Goal: Task Accomplishment & Management: Use online tool/utility

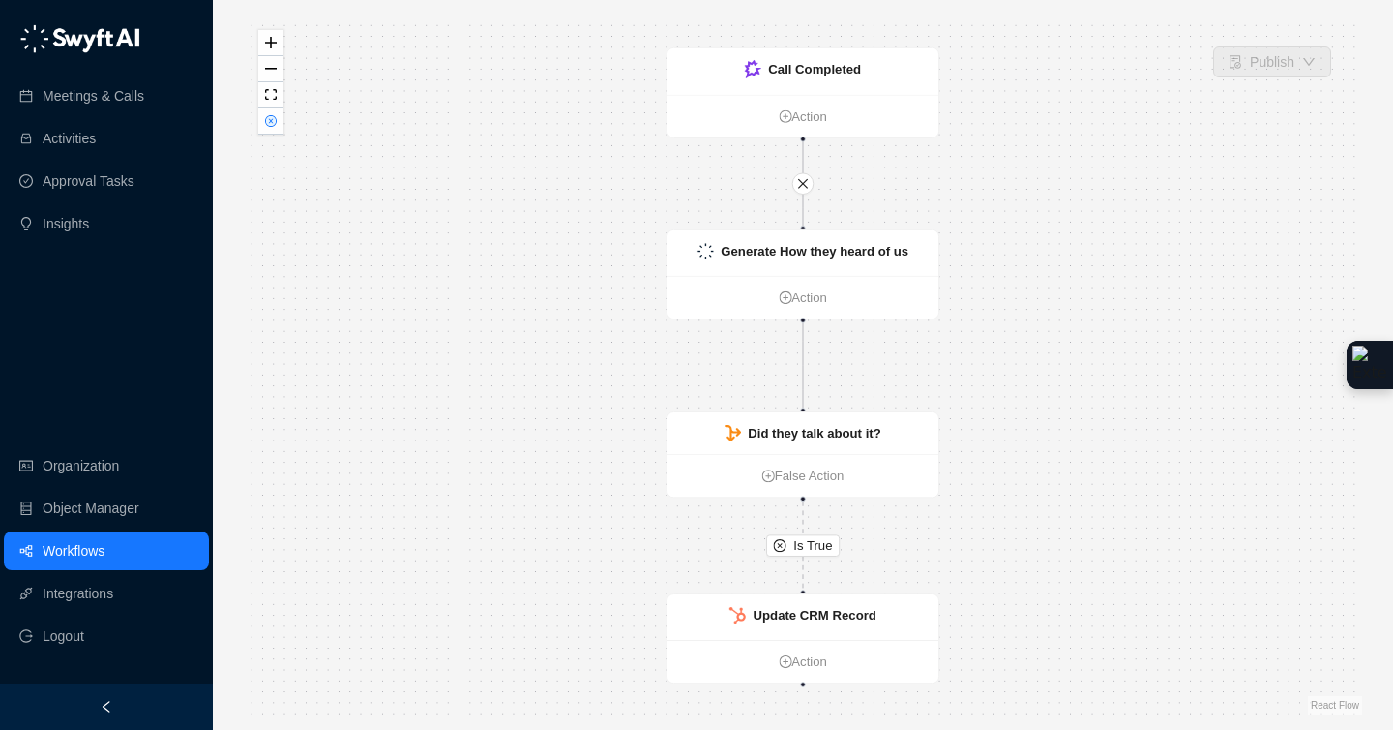
click at [105, 542] on link "Workflows" at bounding box center [74, 550] width 62 height 39
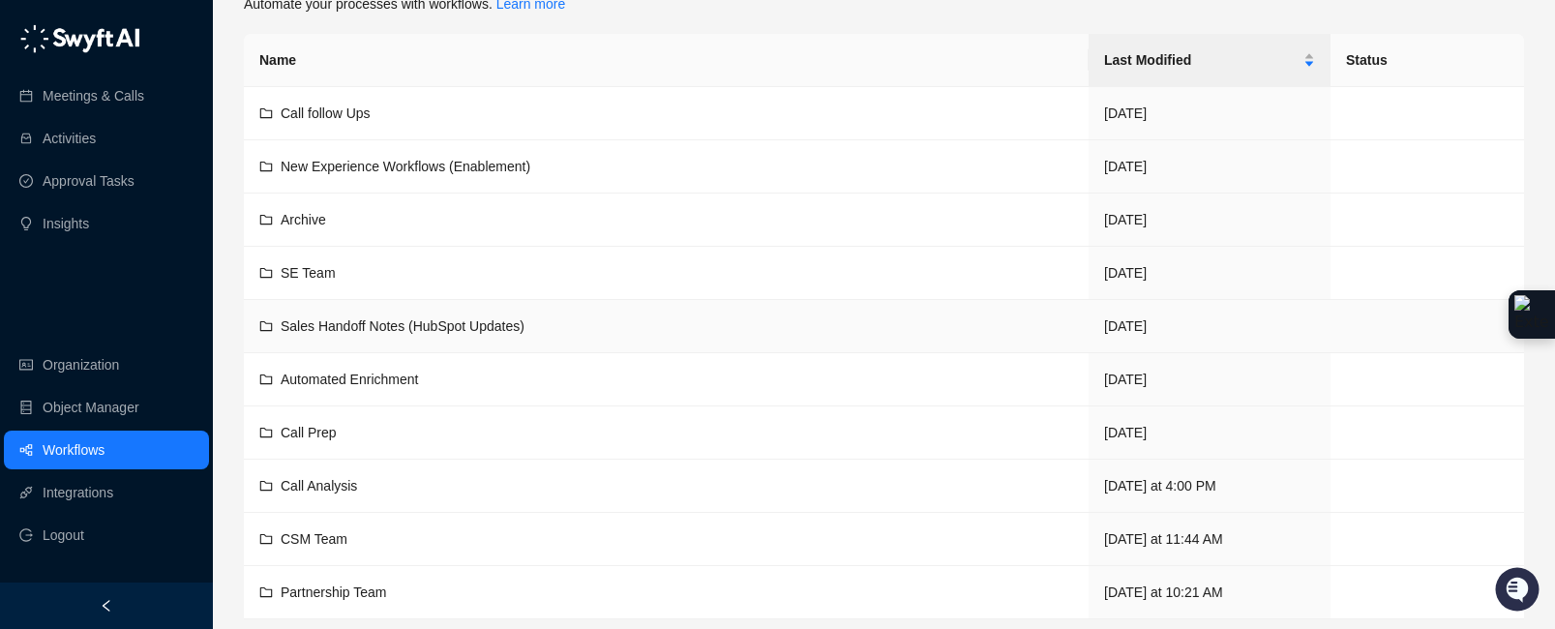
scroll to position [86, 0]
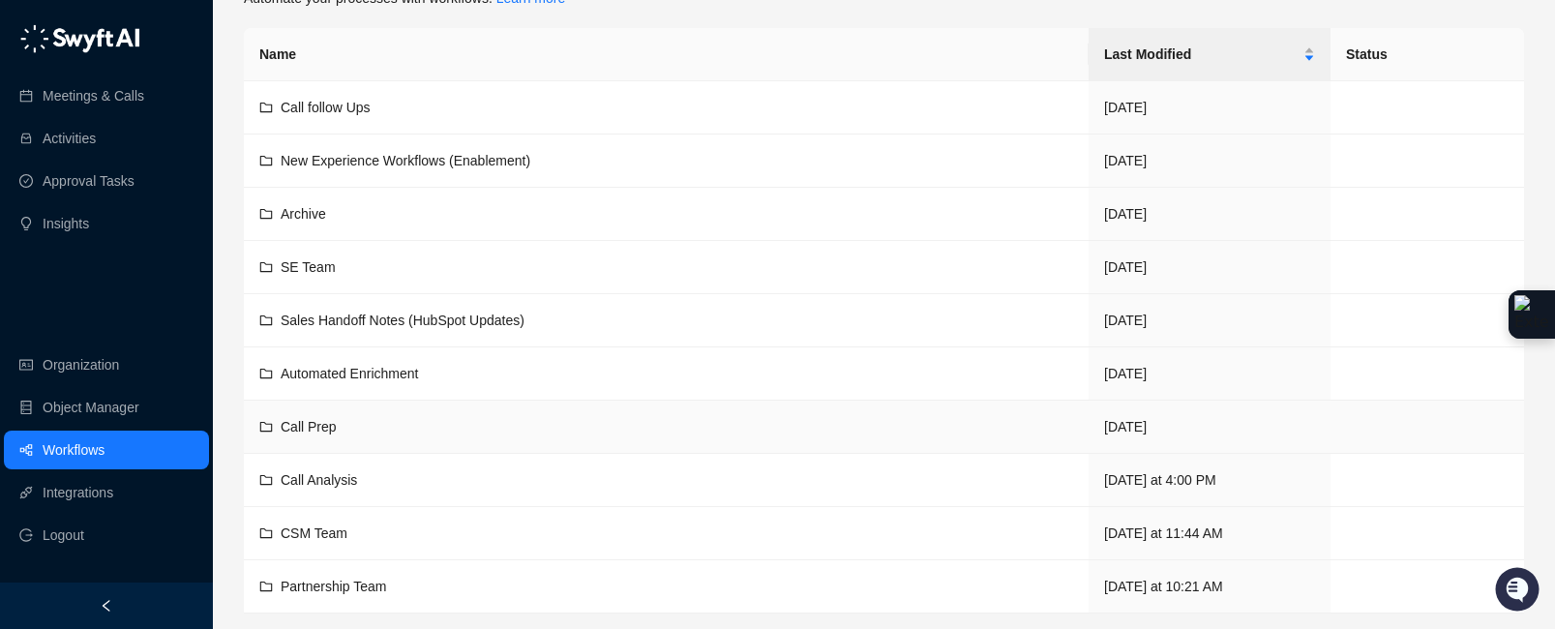
click at [320, 426] on span "Call Prep" at bounding box center [309, 426] width 56 height 15
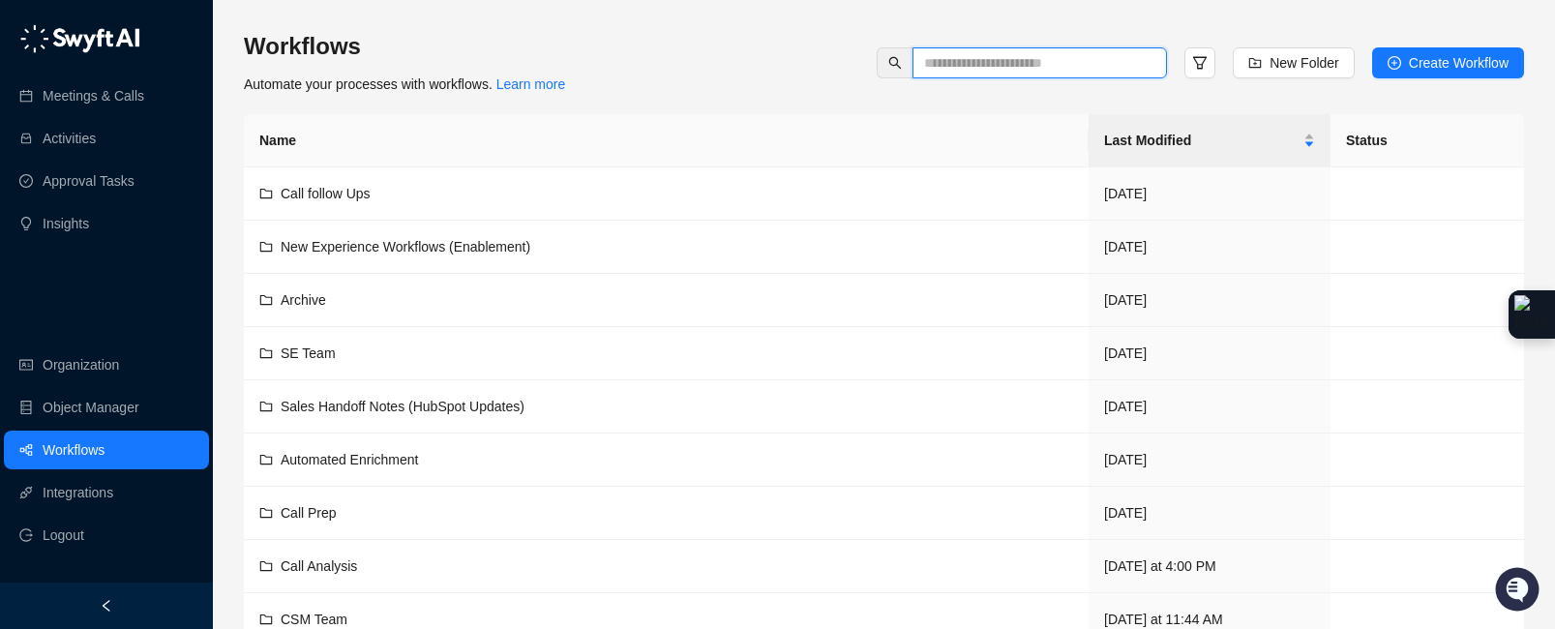
click at [973, 52] on input "text" at bounding box center [1032, 62] width 216 height 21
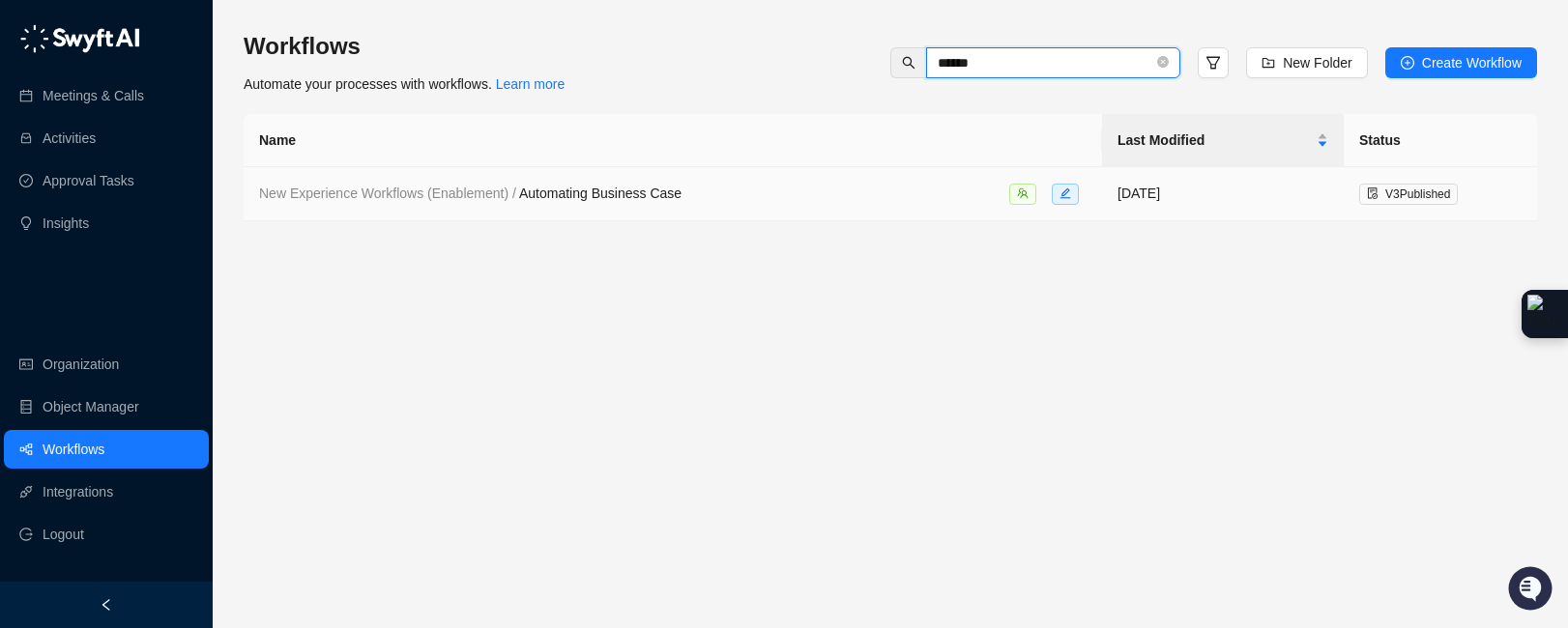
type input "******"
click at [638, 196] on span "New Experience Workflows (Enablement) / Automating Business Case" at bounding box center [469, 193] width 422 height 15
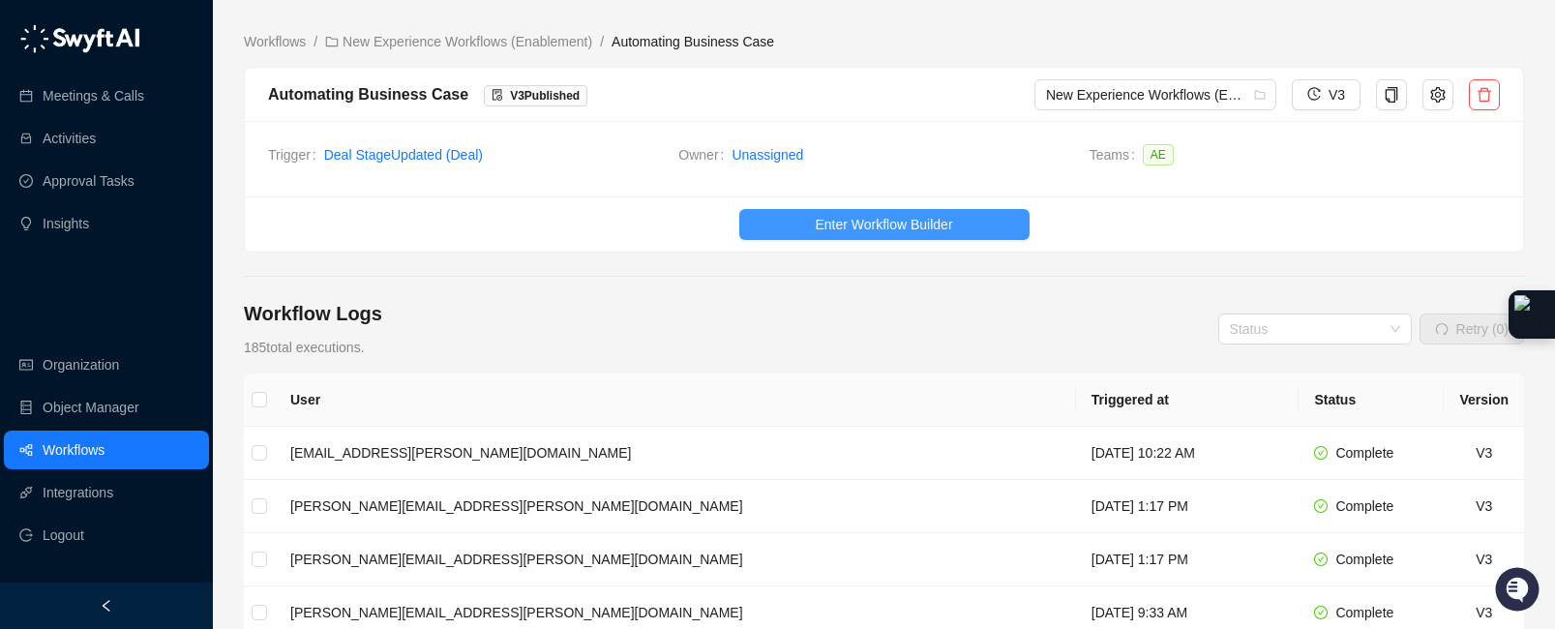
click at [926, 234] on ul "Enter Workflow Builder" at bounding box center [884, 223] width 1278 height 55
click at [924, 227] on span "Enter Workflow Builder" at bounding box center [883, 224] width 137 height 21
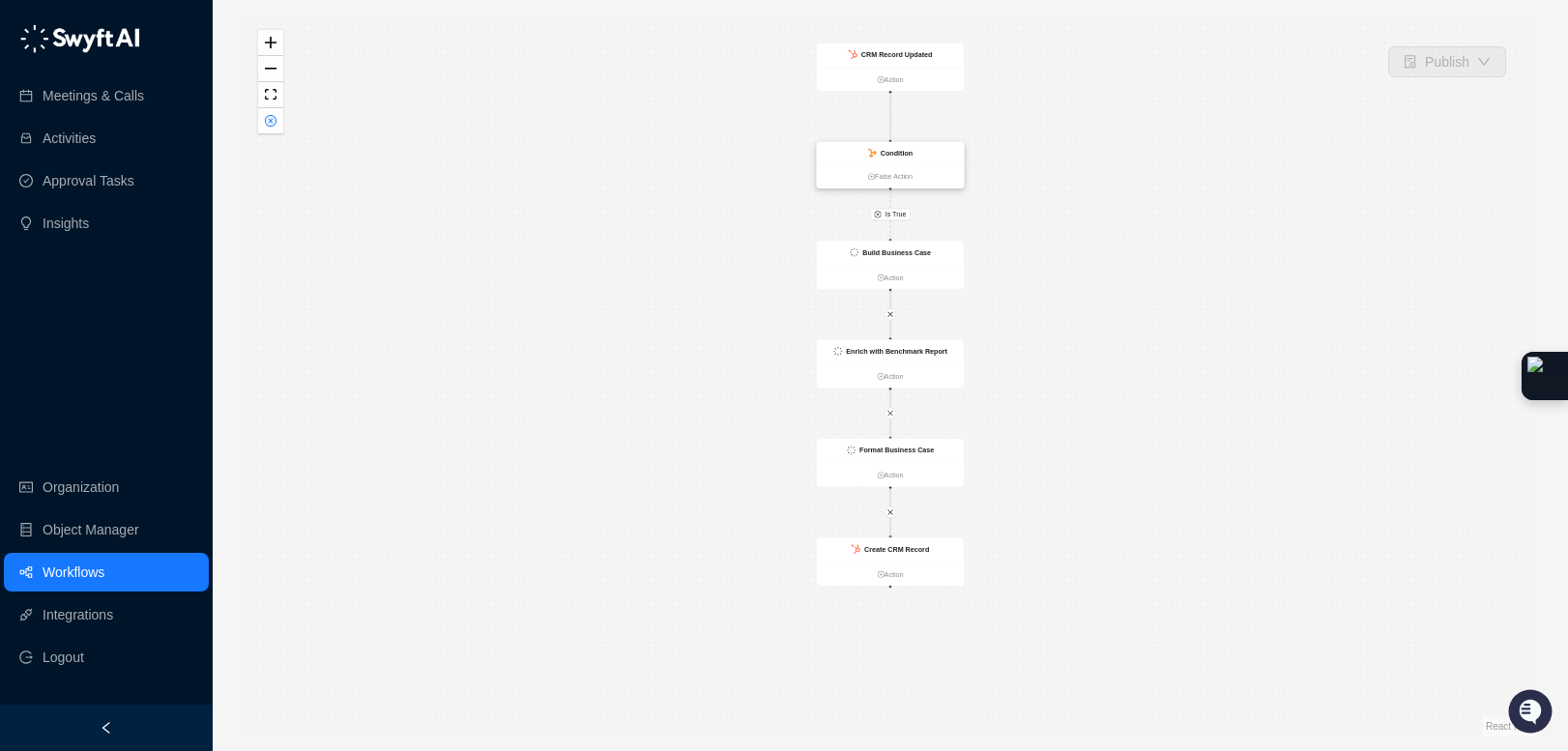
click at [919, 148] on div "Condition" at bounding box center [890, 153] width 147 height 23
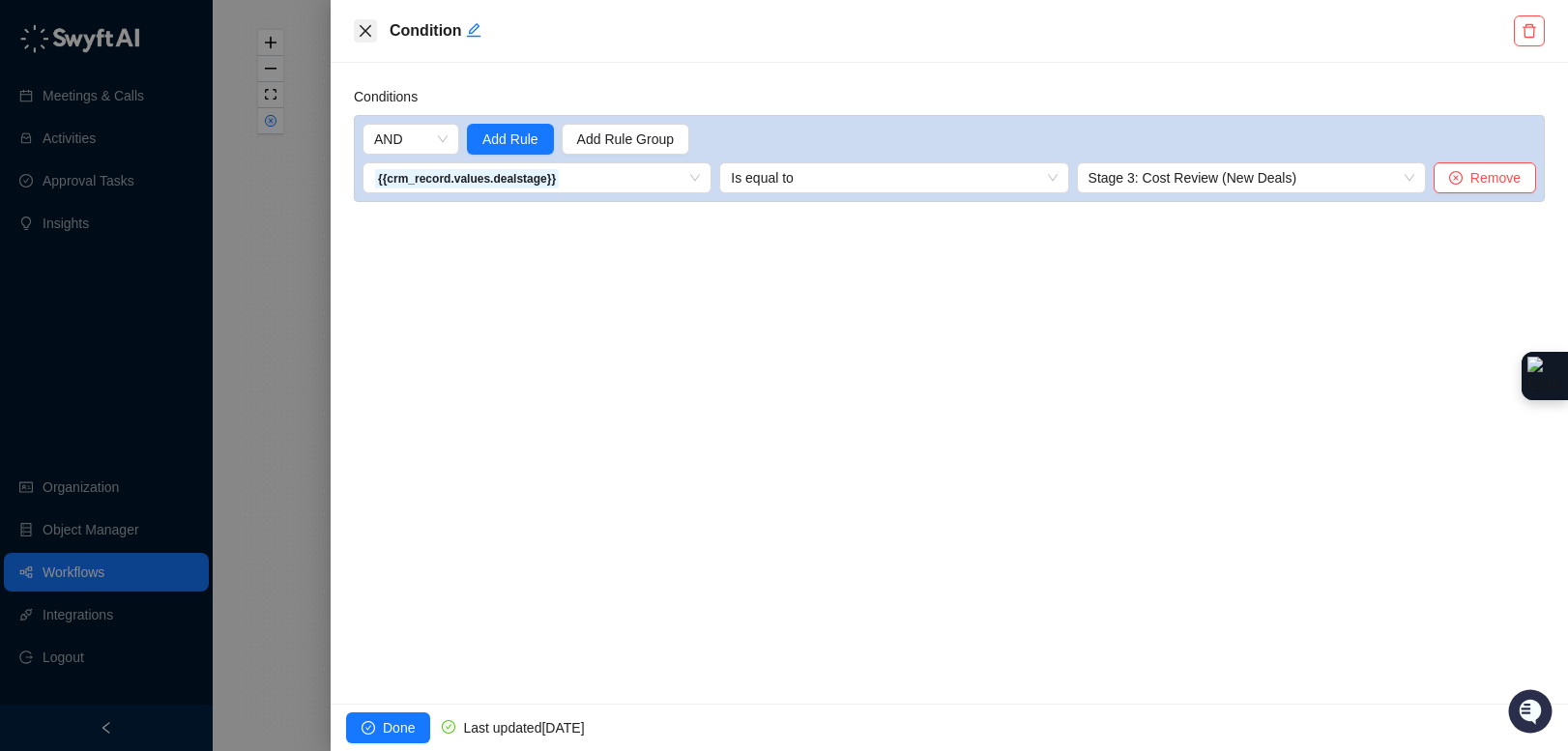
click at [371, 31] on icon "close" at bounding box center [365, 30] width 15 height 15
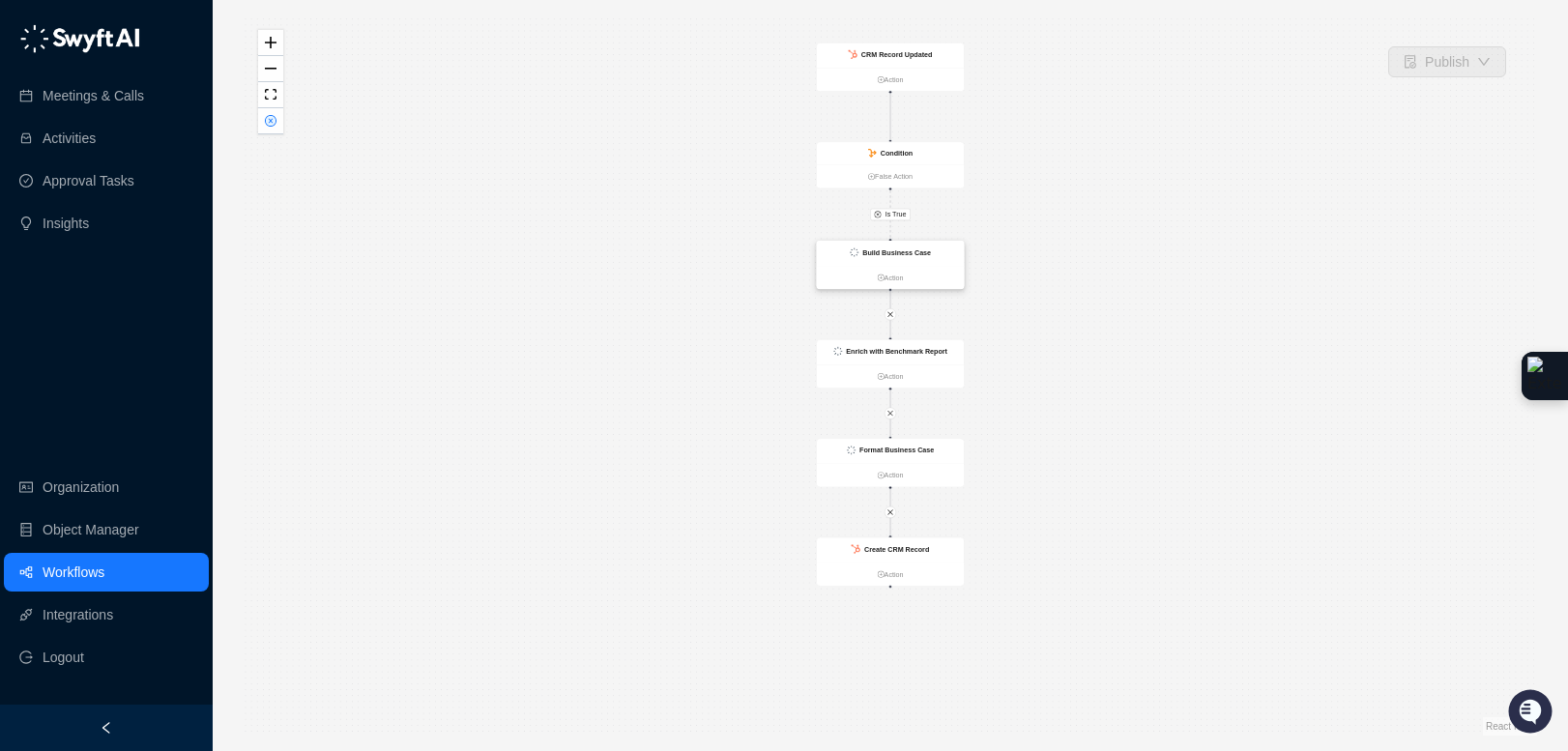
click at [943, 253] on div "Build Business Case" at bounding box center [890, 253] width 147 height 25
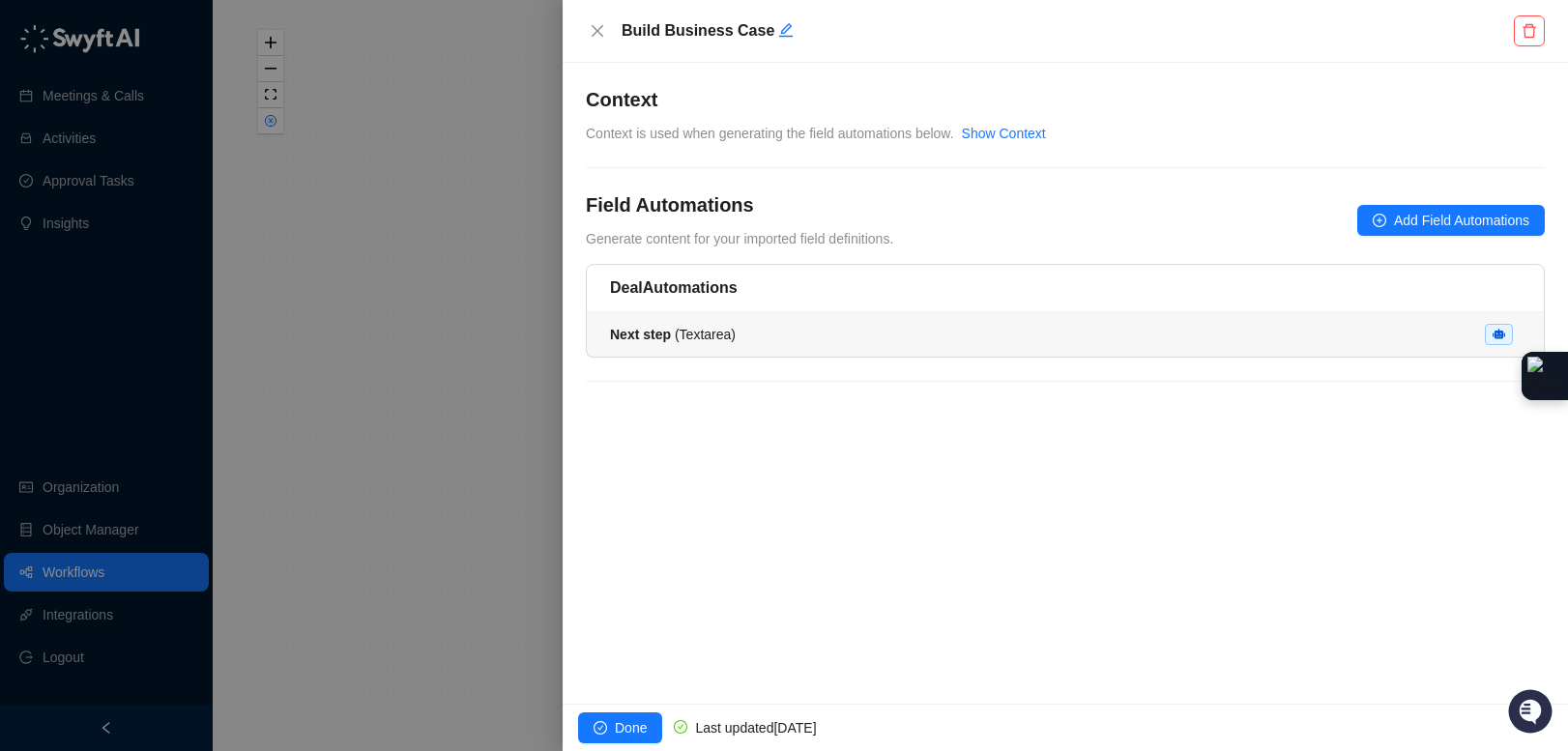
click at [1106, 335] on div "Next step ( Textarea )" at bounding box center [1066, 334] width 911 height 21
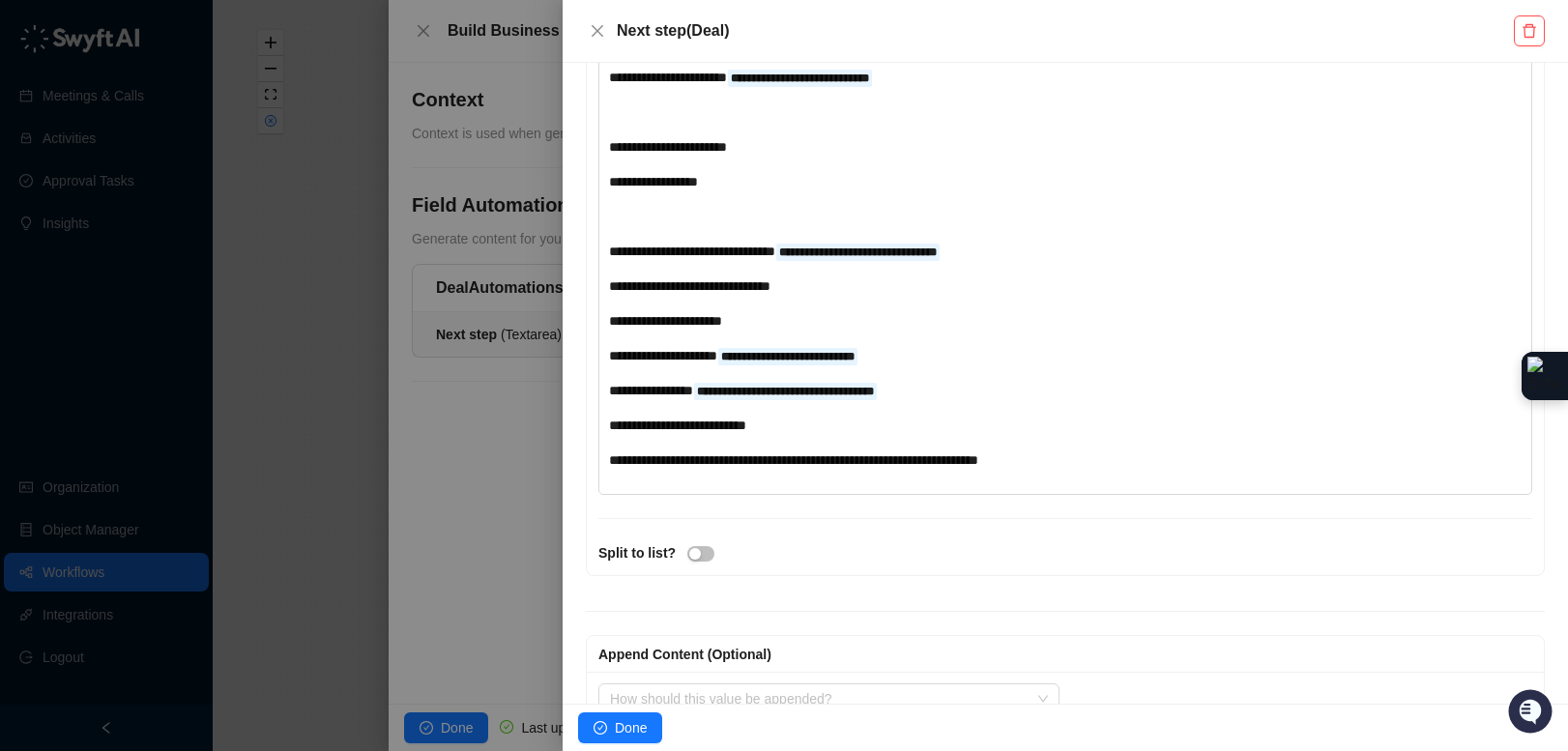
scroll to position [1214, 0]
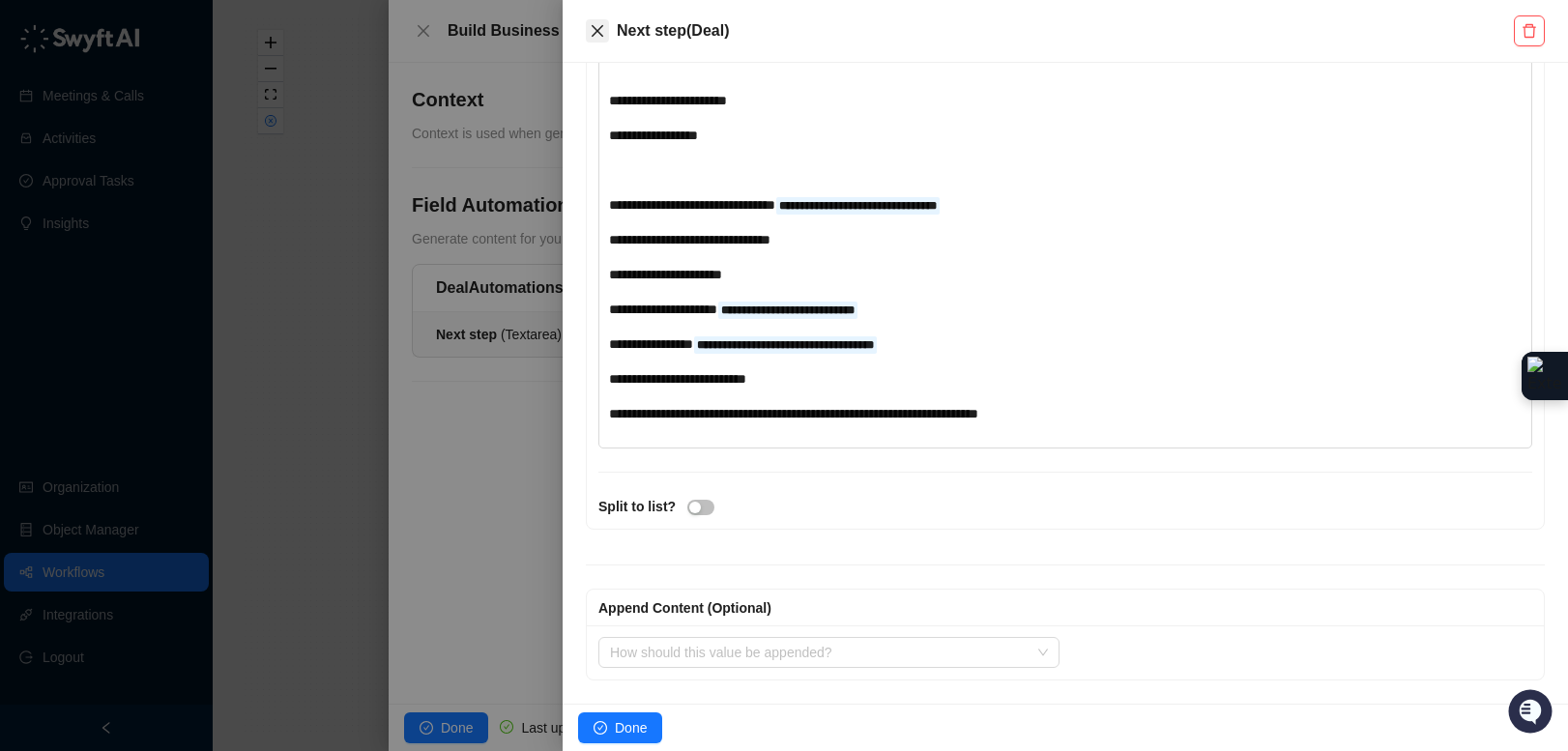
click at [596, 26] on icon "close" at bounding box center [596, 30] width 15 height 15
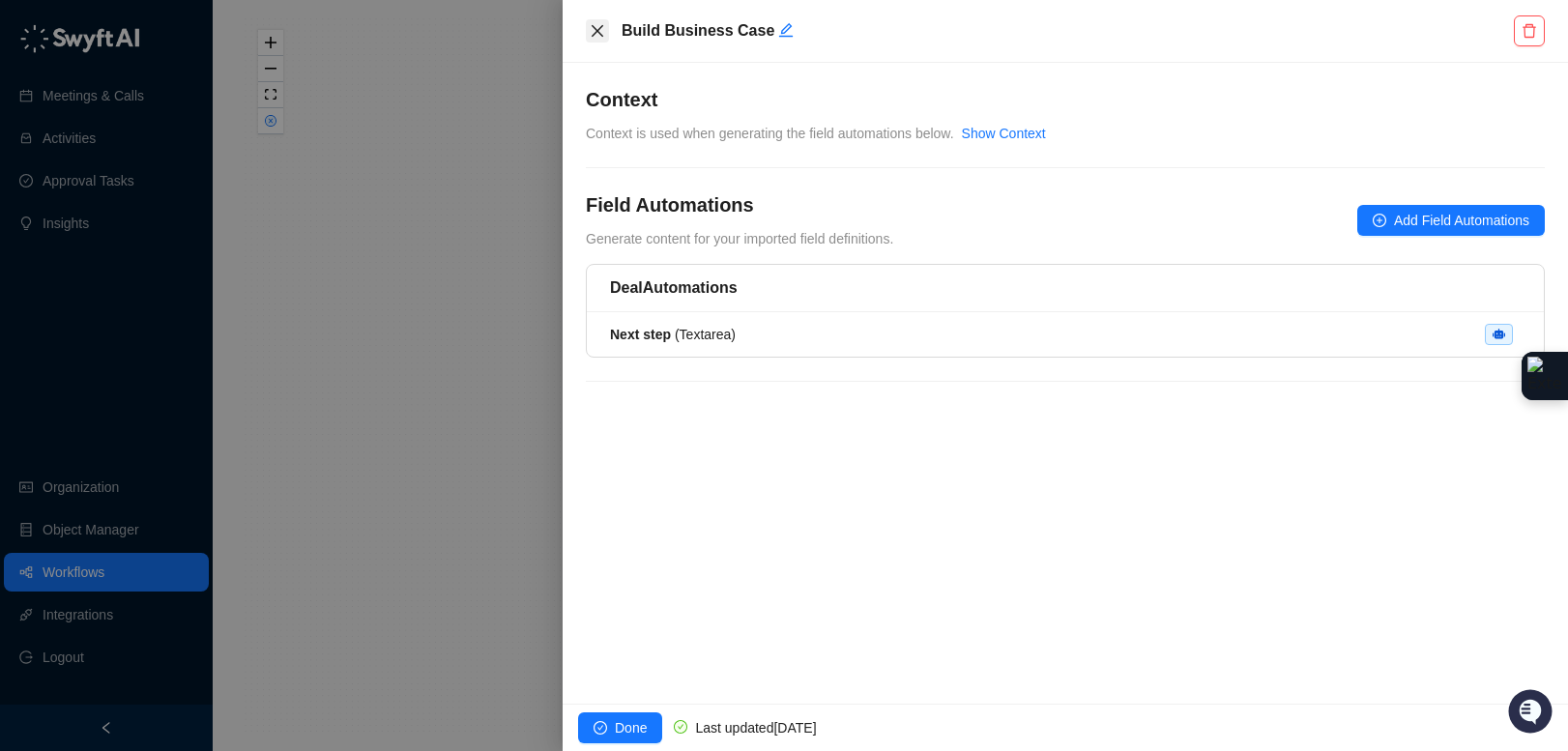
click at [594, 30] on icon "close" at bounding box center [596, 30] width 15 height 15
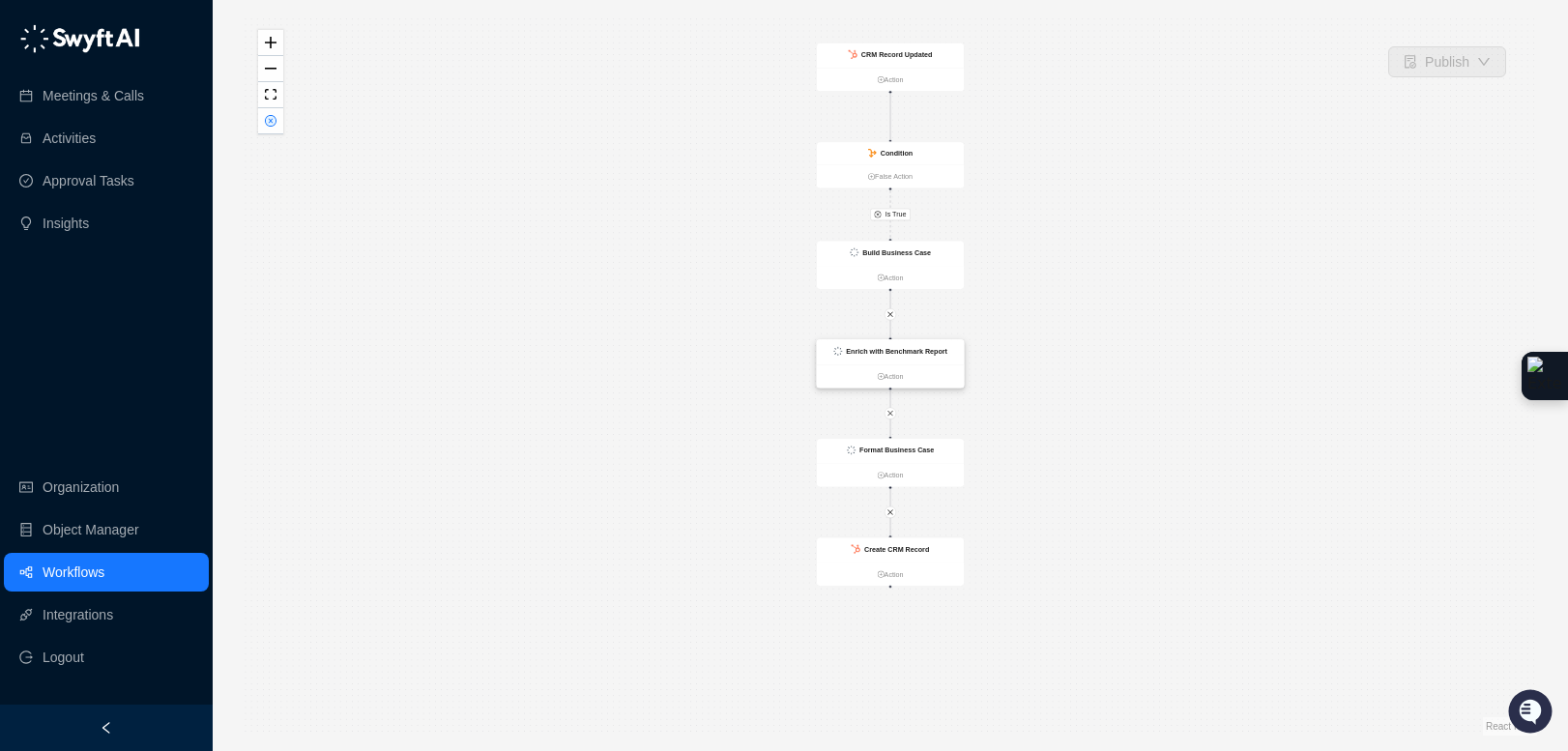
click at [947, 357] on div "Enrich with Benchmark Report" at bounding box center [890, 353] width 147 height 25
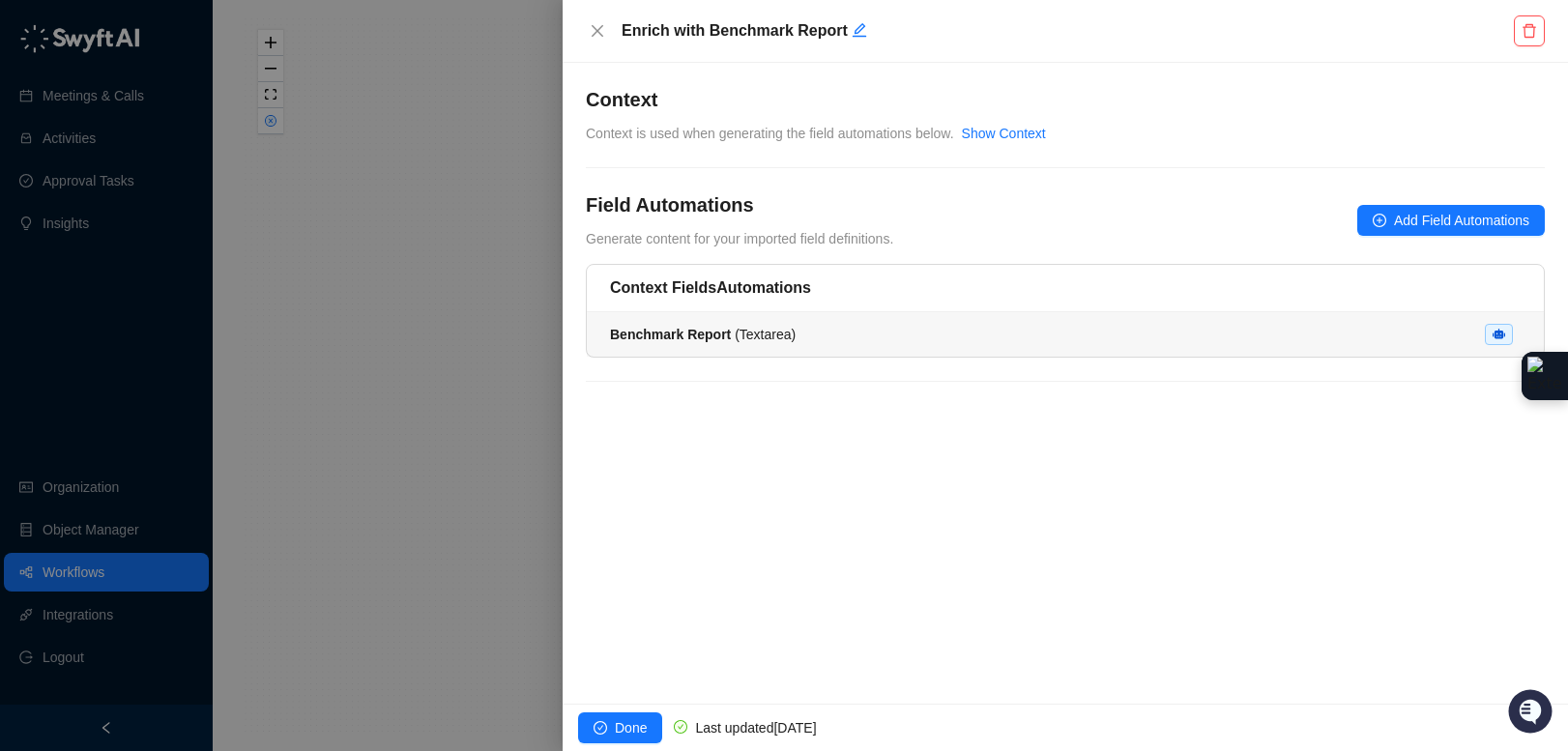
click at [941, 345] on li "Benchmark Report ( Textarea )" at bounding box center [1065, 335] width 957 height 45
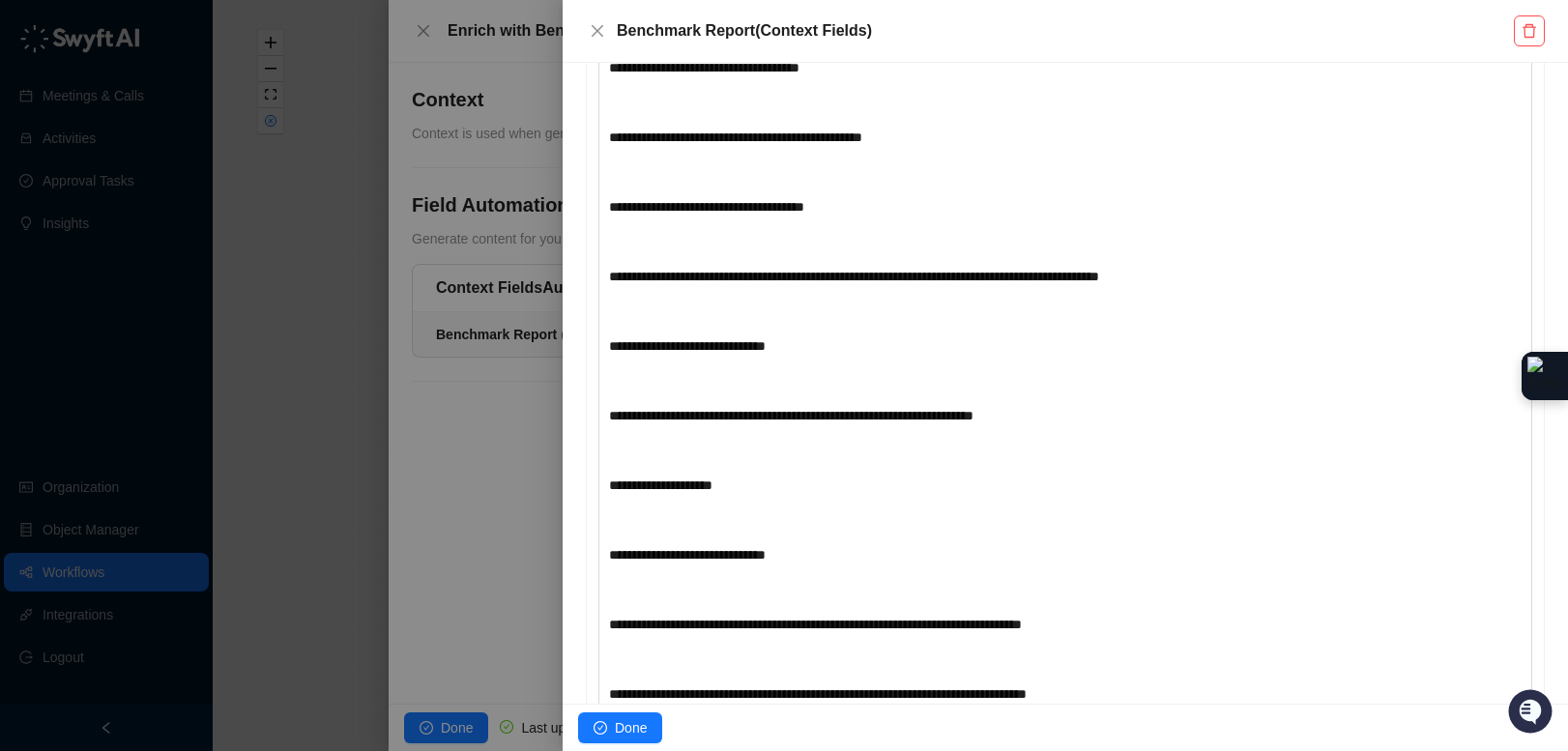
scroll to position [1443, 0]
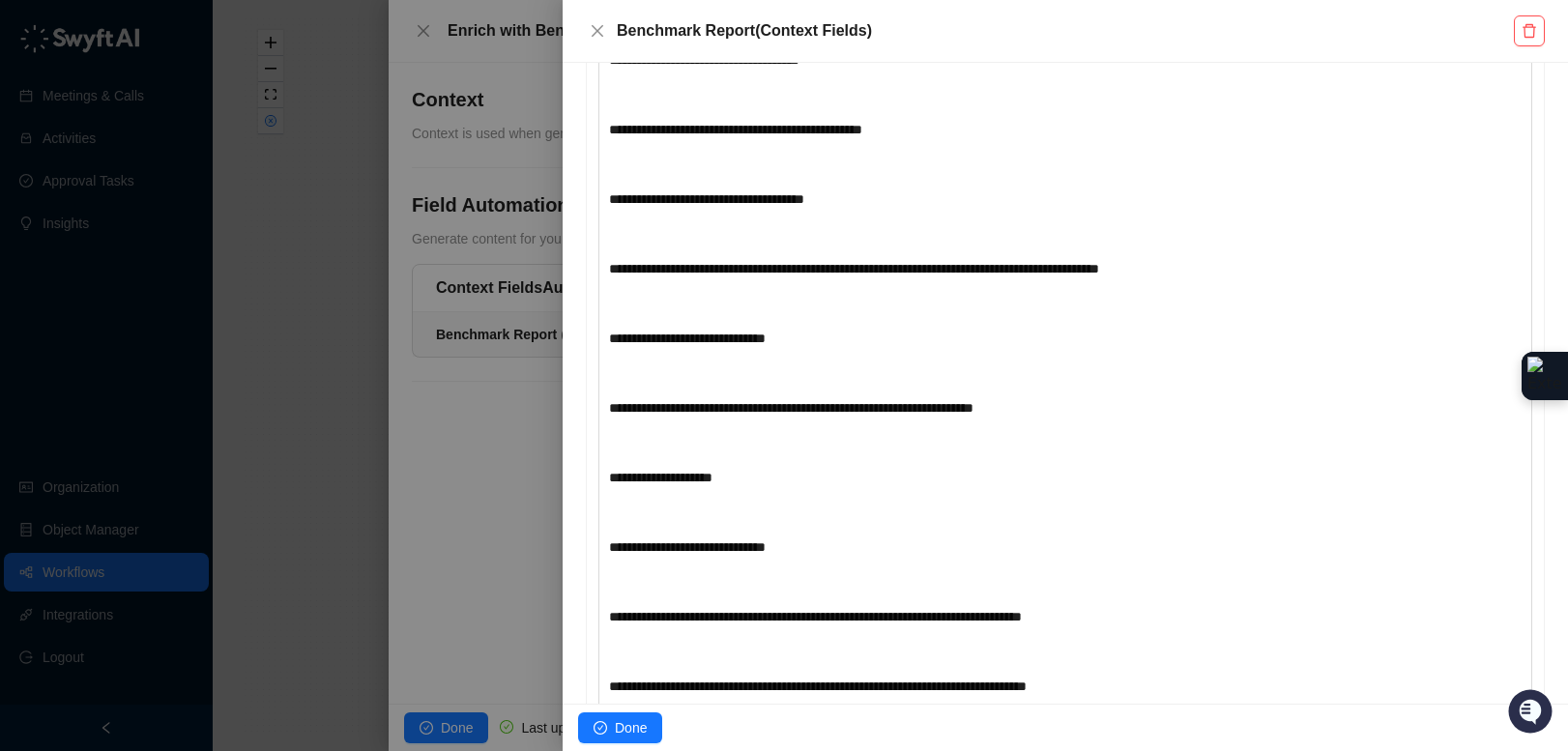
drag, startPoint x: 592, startPoint y: 31, endPoint x: 523, endPoint y: 32, distance: 69.0
click at [592, 30] on icon "close" at bounding box center [596, 30] width 15 height 15
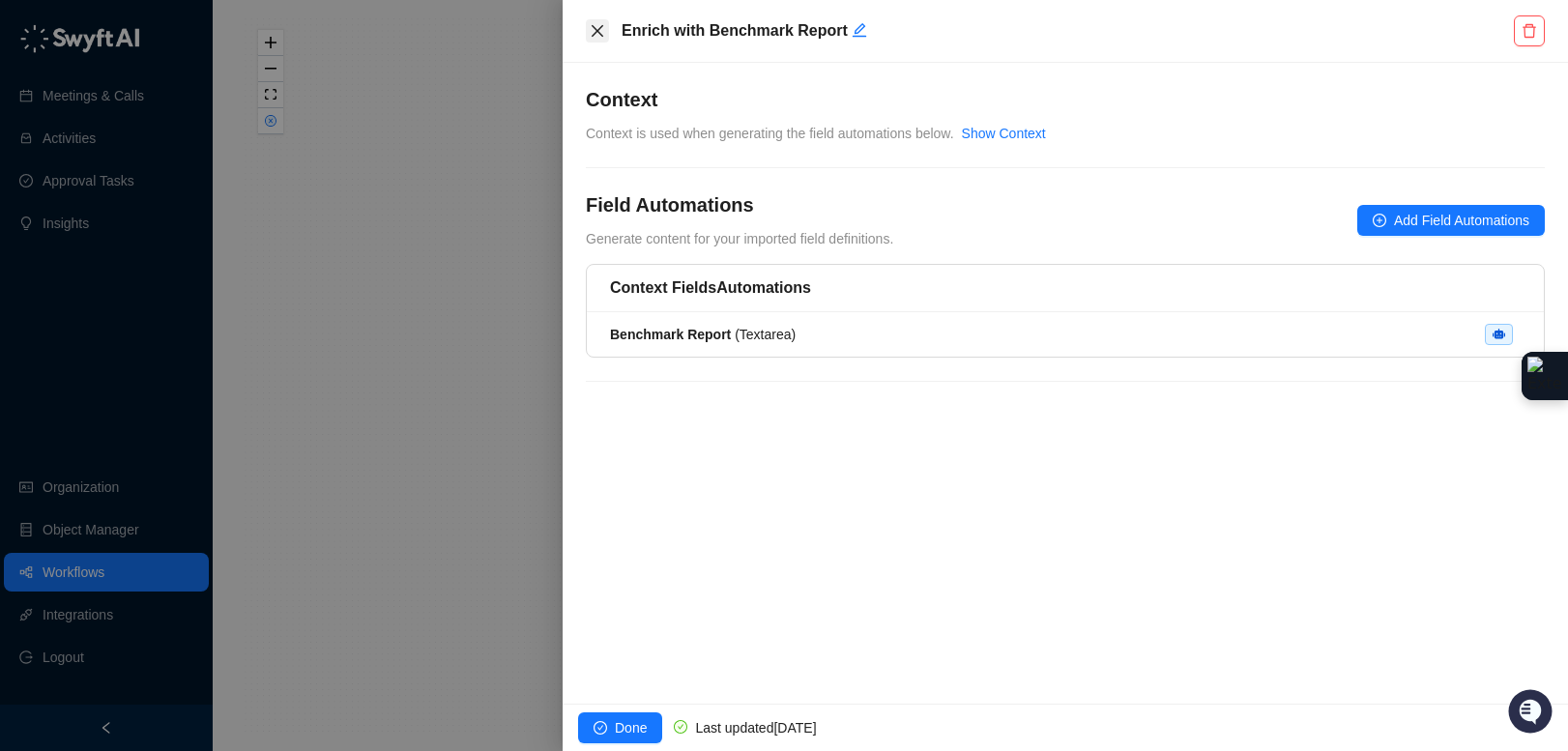
click at [599, 34] on icon "close" at bounding box center [596, 30] width 15 height 15
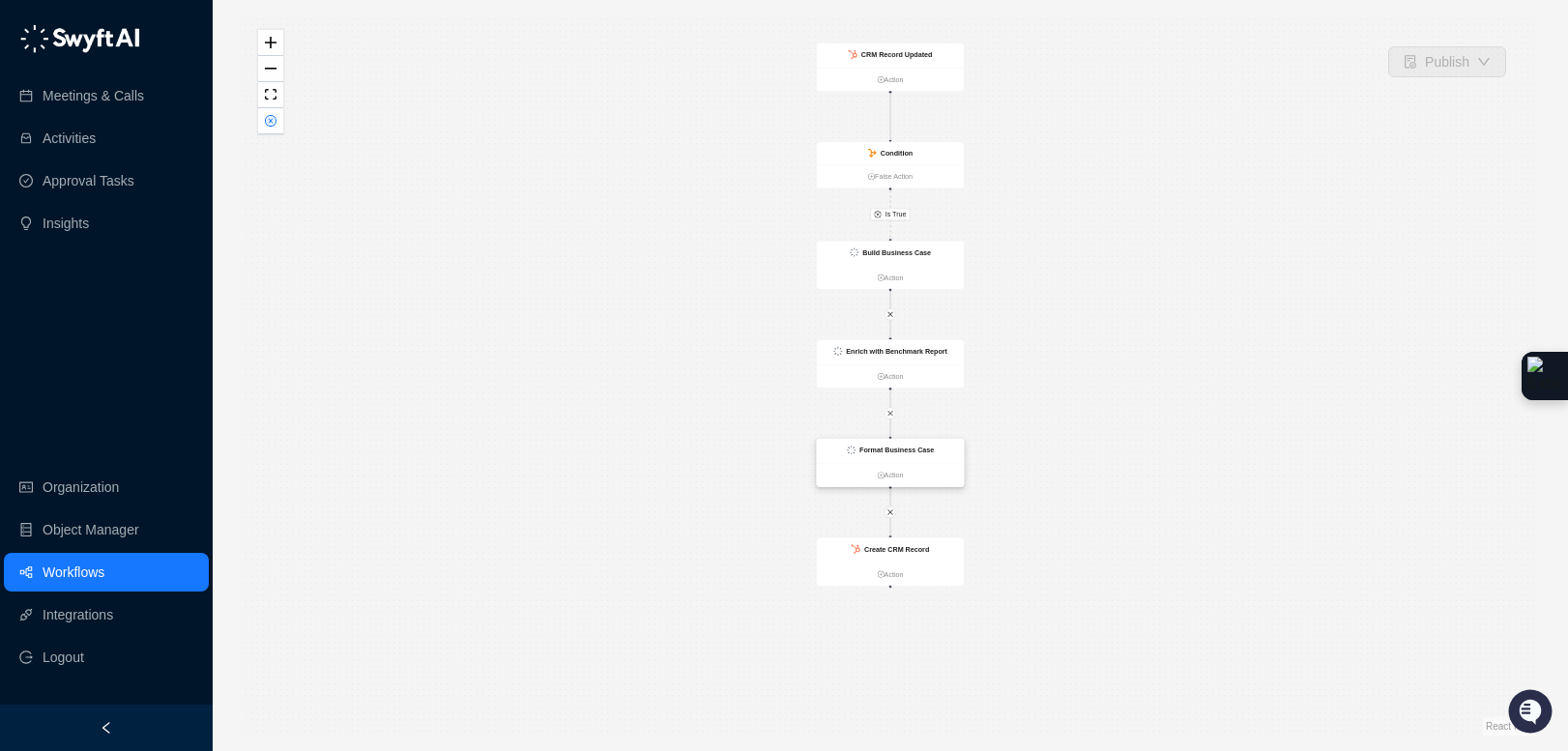
click at [939, 446] on div "Format Business Case" at bounding box center [890, 450] width 147 height 25
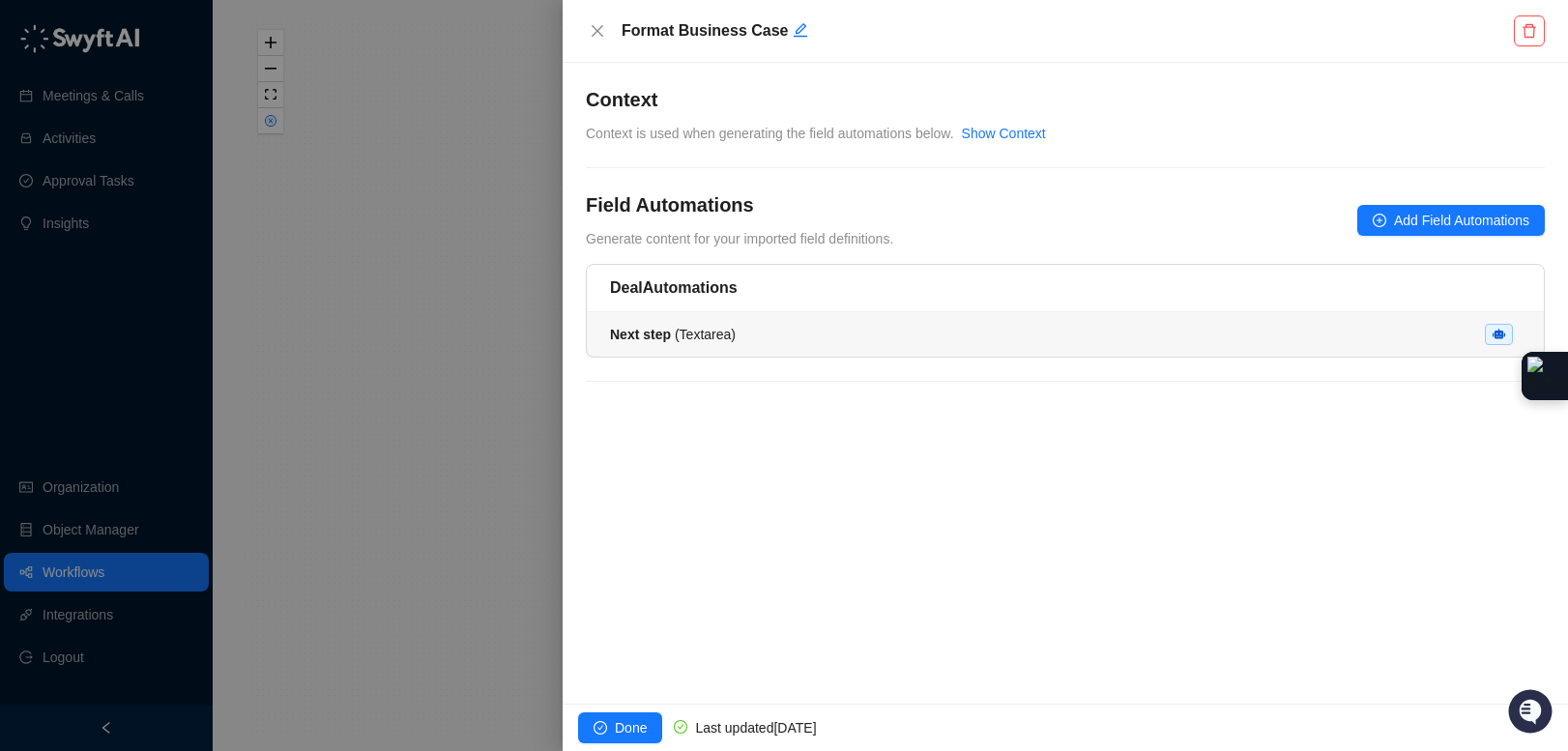
click at [884, 324] on div "Next step ( Textarea )" at bounding box center [1066, 334] width 911 height 21
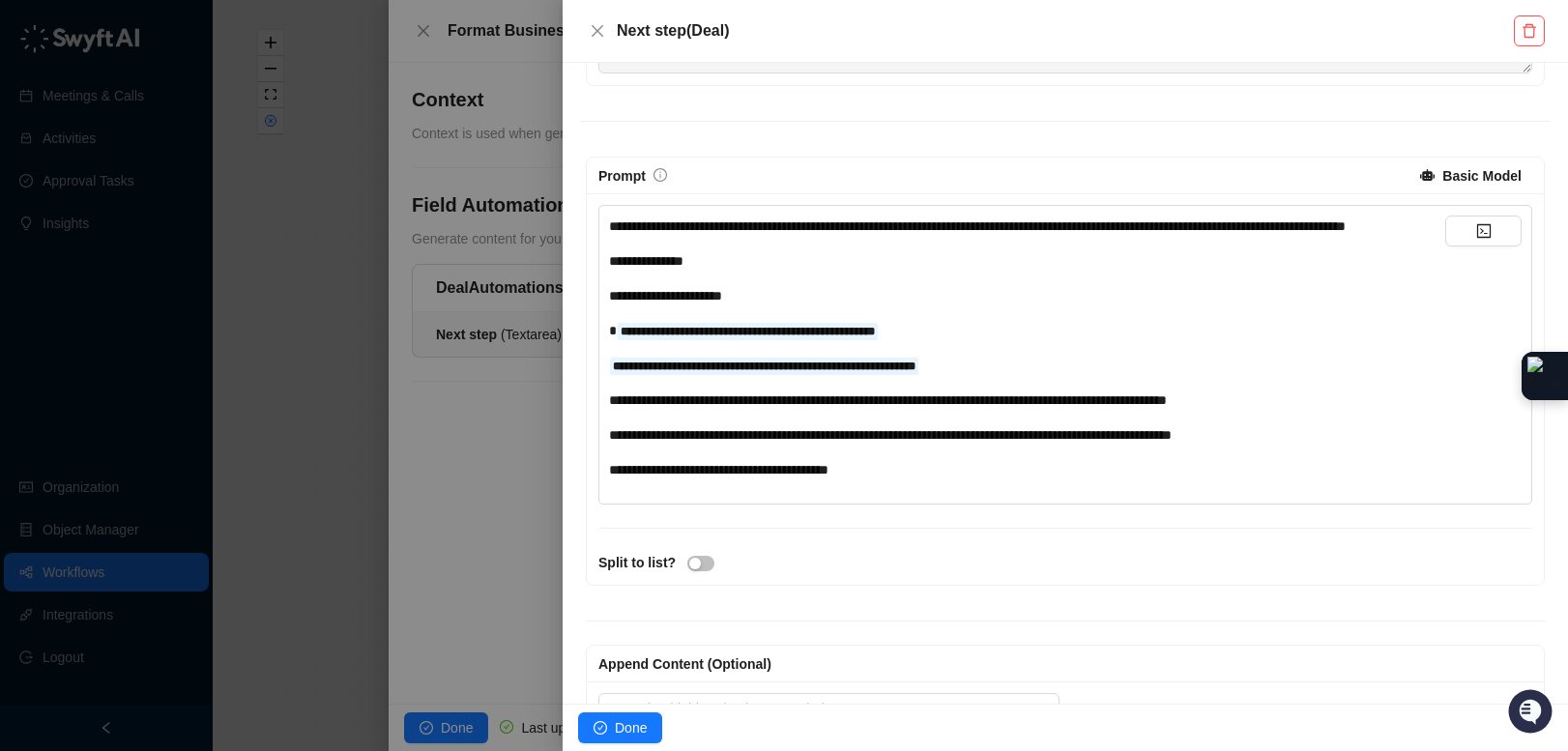
scroll to position [406, 0]
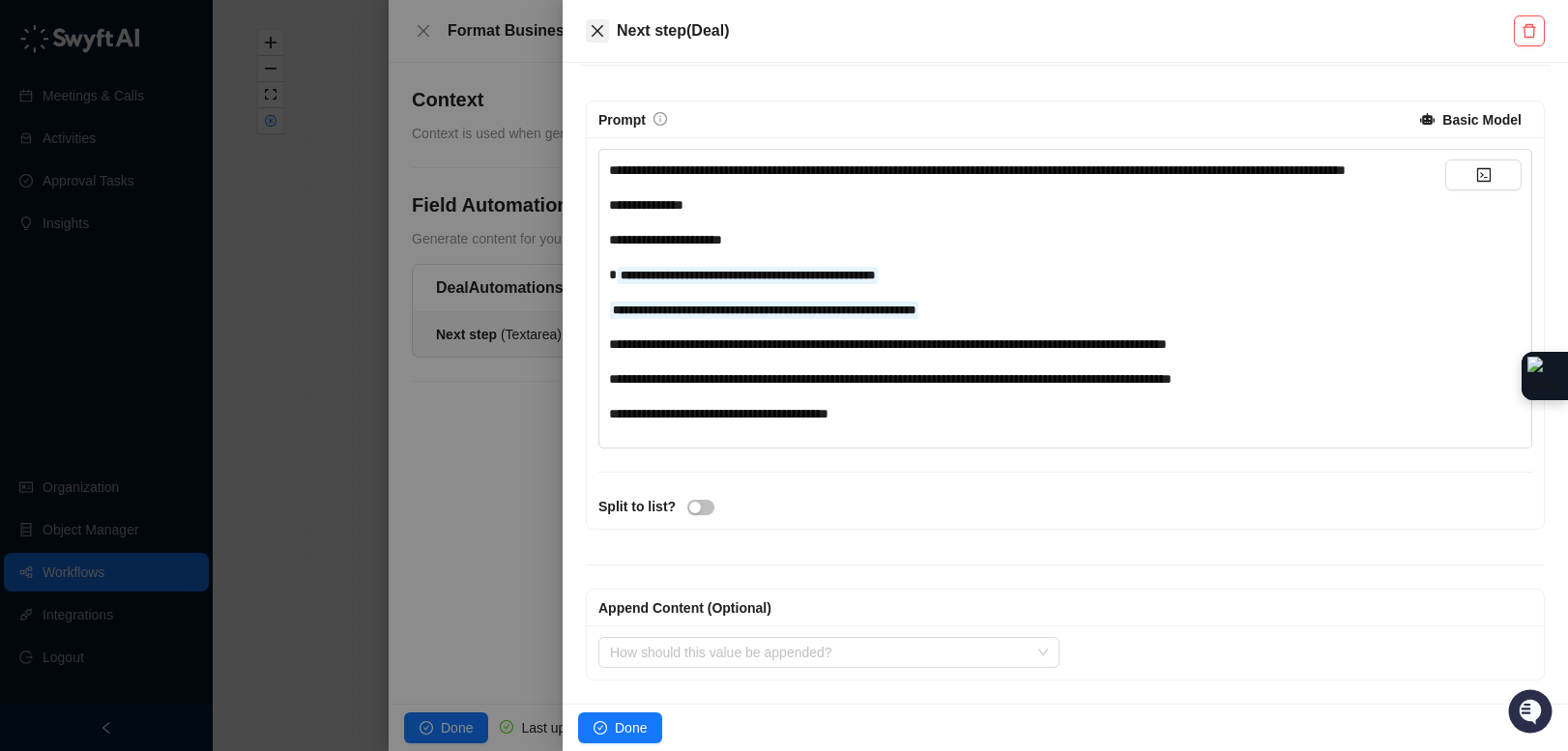
click at [595, 38] on icon "close" at bounding box center [596, 30] width 15 height 15
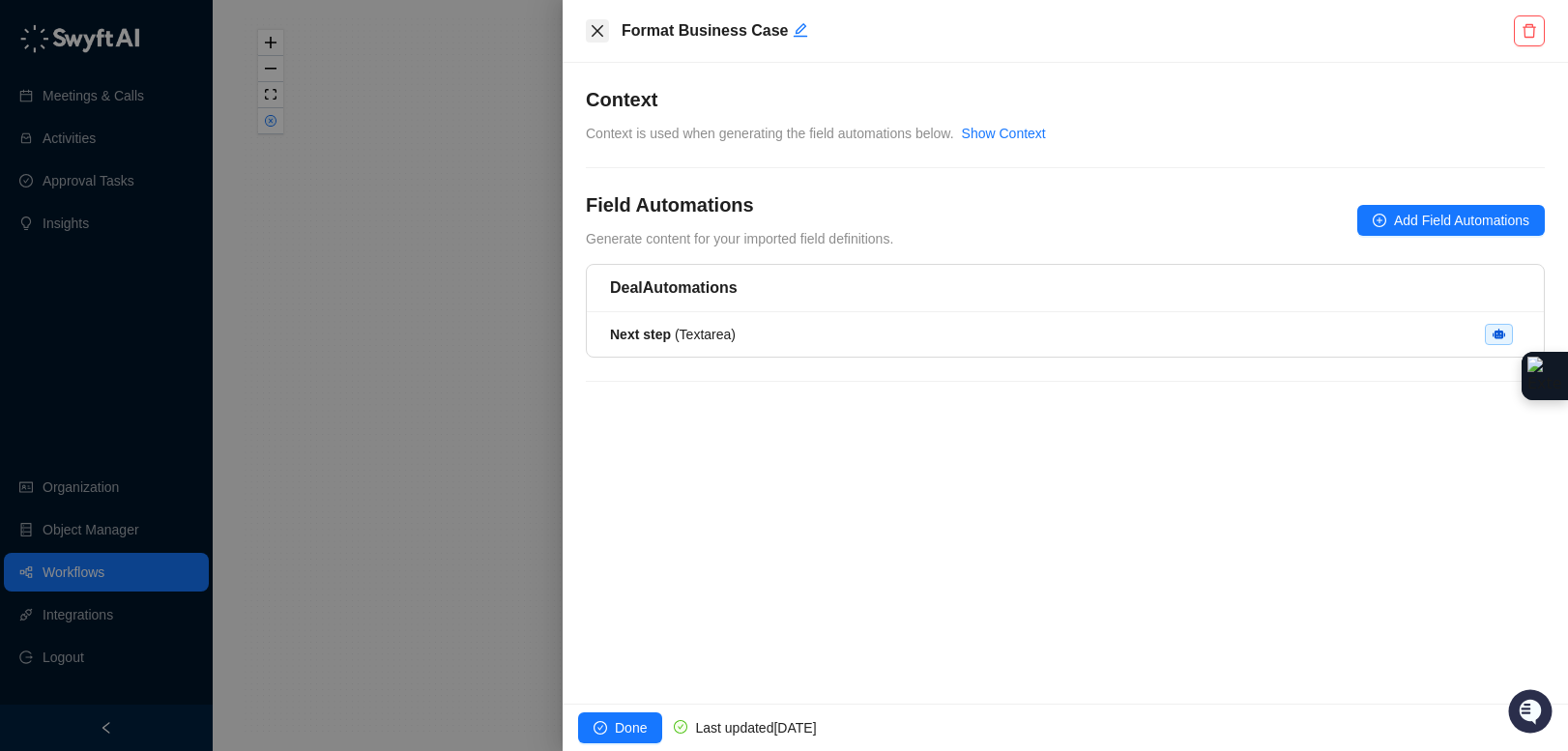
click at [602, 28] on icon "close" at bounding box center [596, 30] width 15 height 15
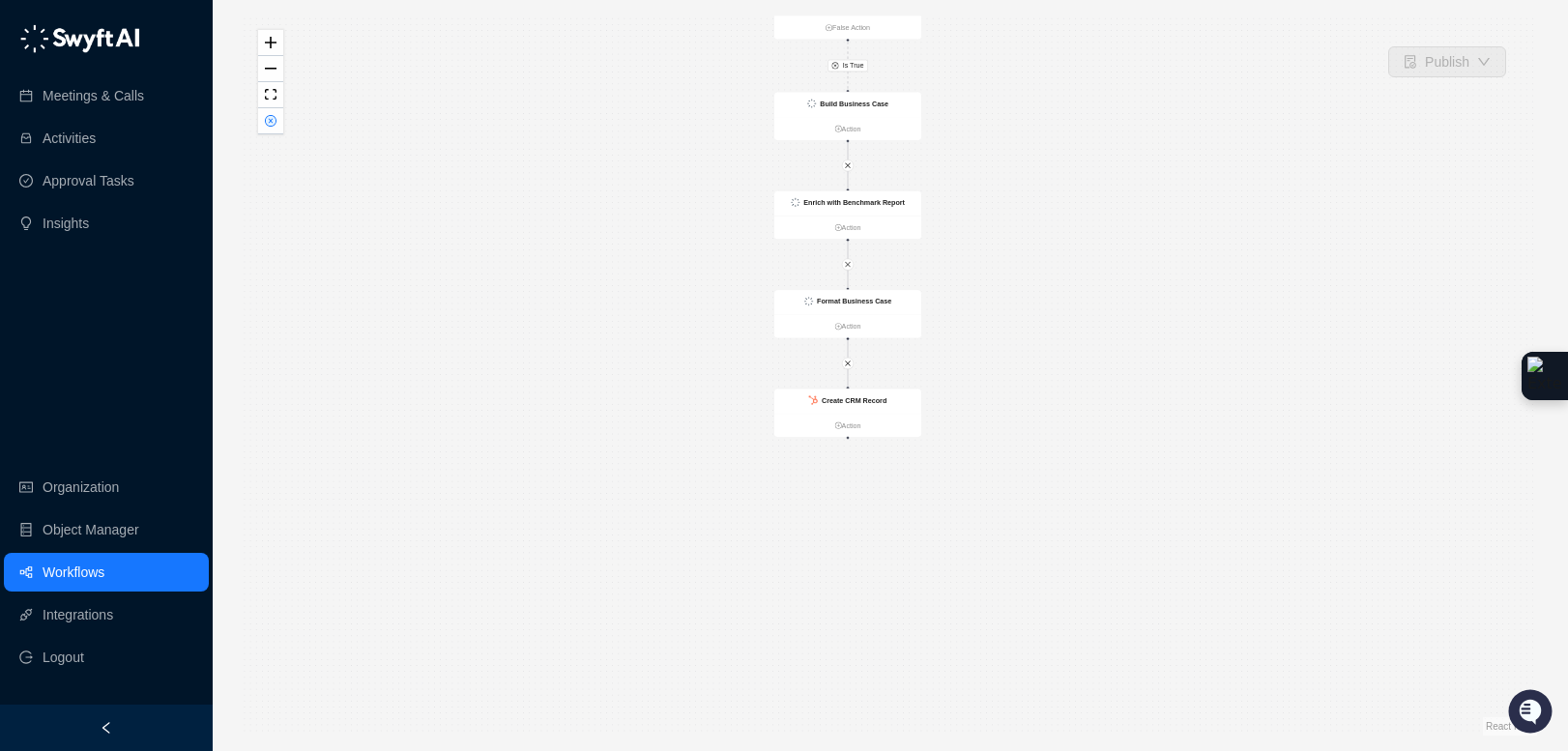
drag, startPoint x: 1046, startPoint y: 332, endPoint x: 1031, endPoint y: 402, distance: 71.6
click at [1045, 330] on div "Is True CRM Record Updated Action Condition False Action Create CRM Record Acti…" at bounding box center [890, 375] width 1293 height 720
click at [880, 407] on div "Create CRM Record" at bounding box center [846, 398] width 147 height 25
click at [882, 405] on div "Create CRM Record" at bounding box center [846, 397] width 147 height 25
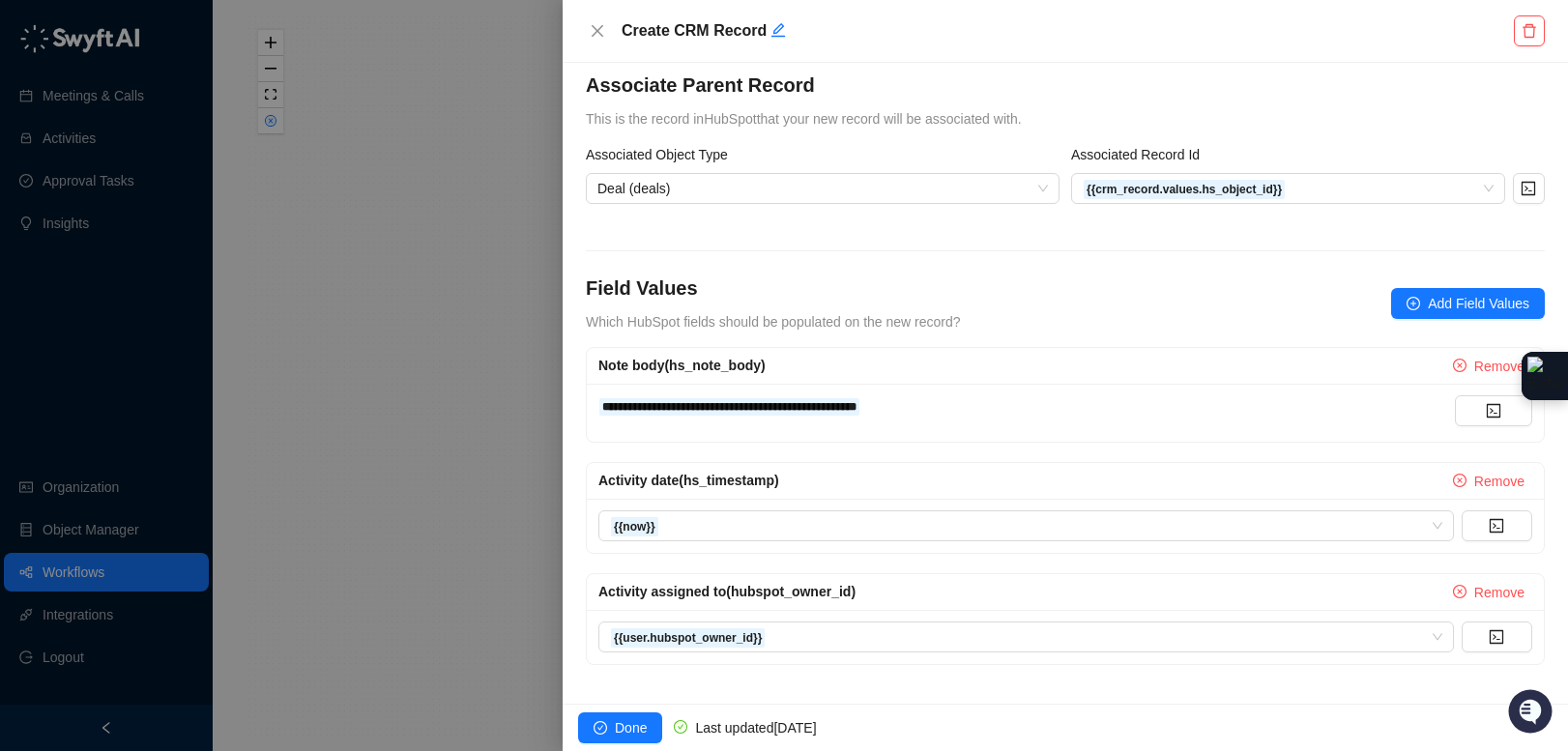
scroll to position [198, 0]
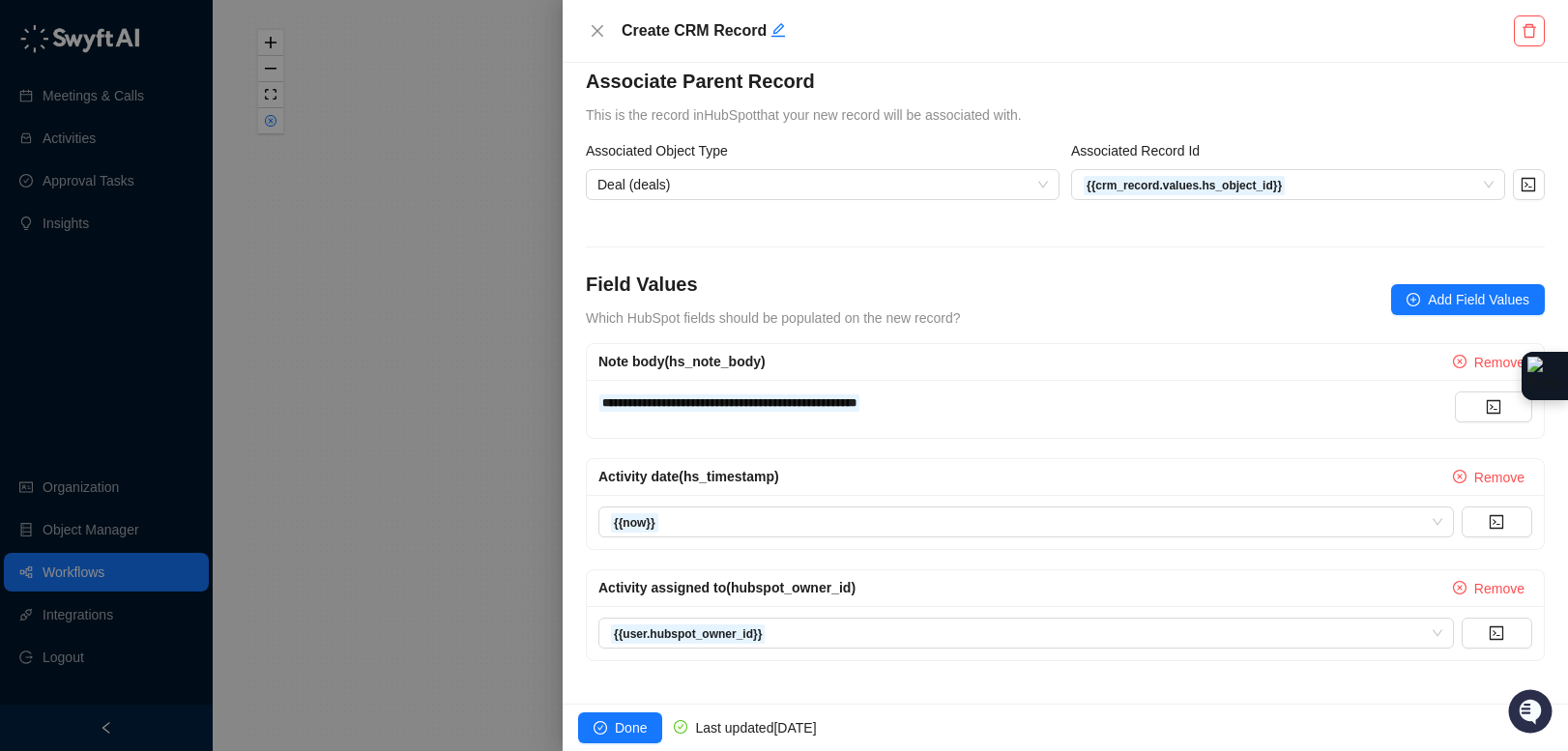
click at [494, 406] on div at bounding box center [784, 376] width 1568 height 751
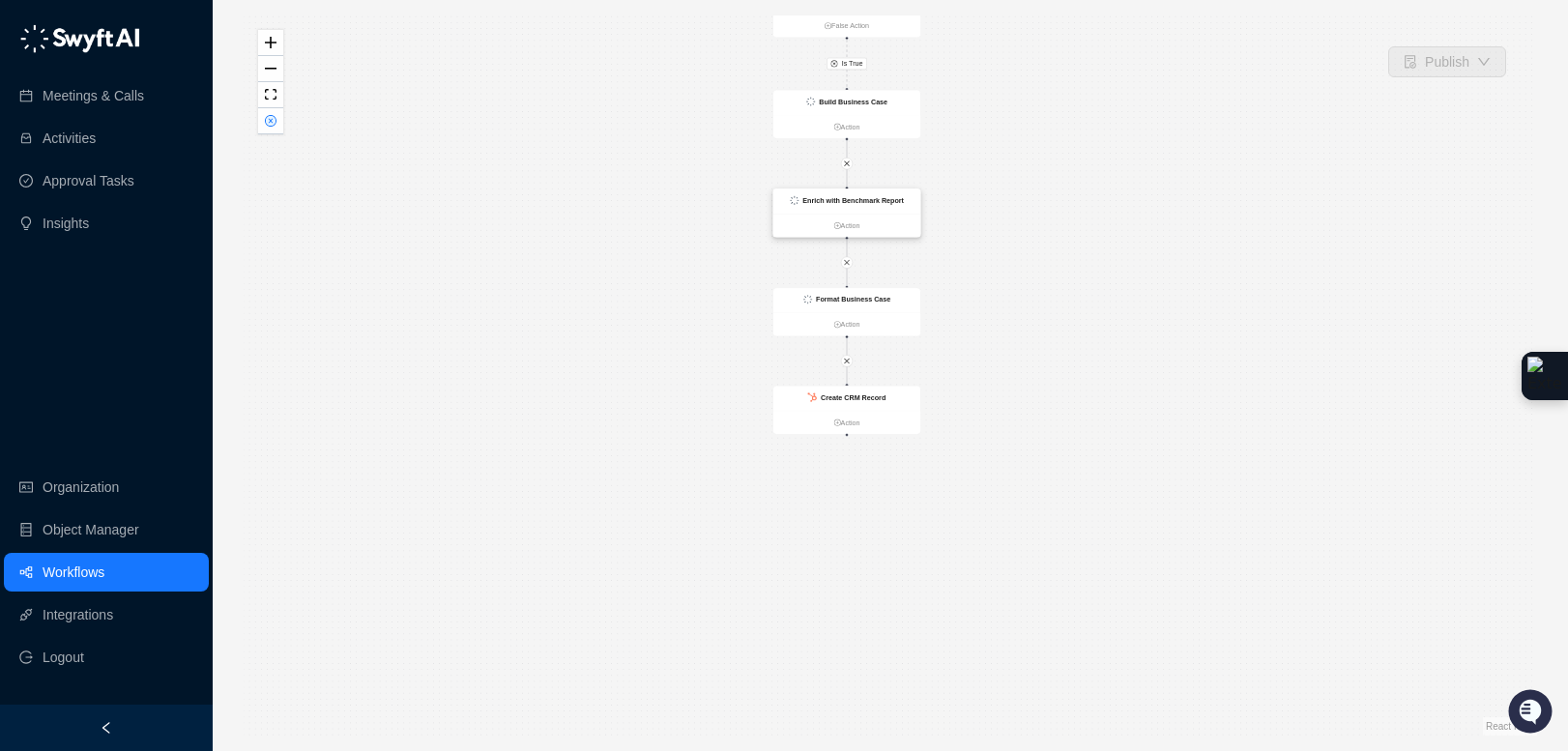
click at [903, 212] on div "Enrich with Benchmark Report" at bounding box center [846, 202] width 147 height 25
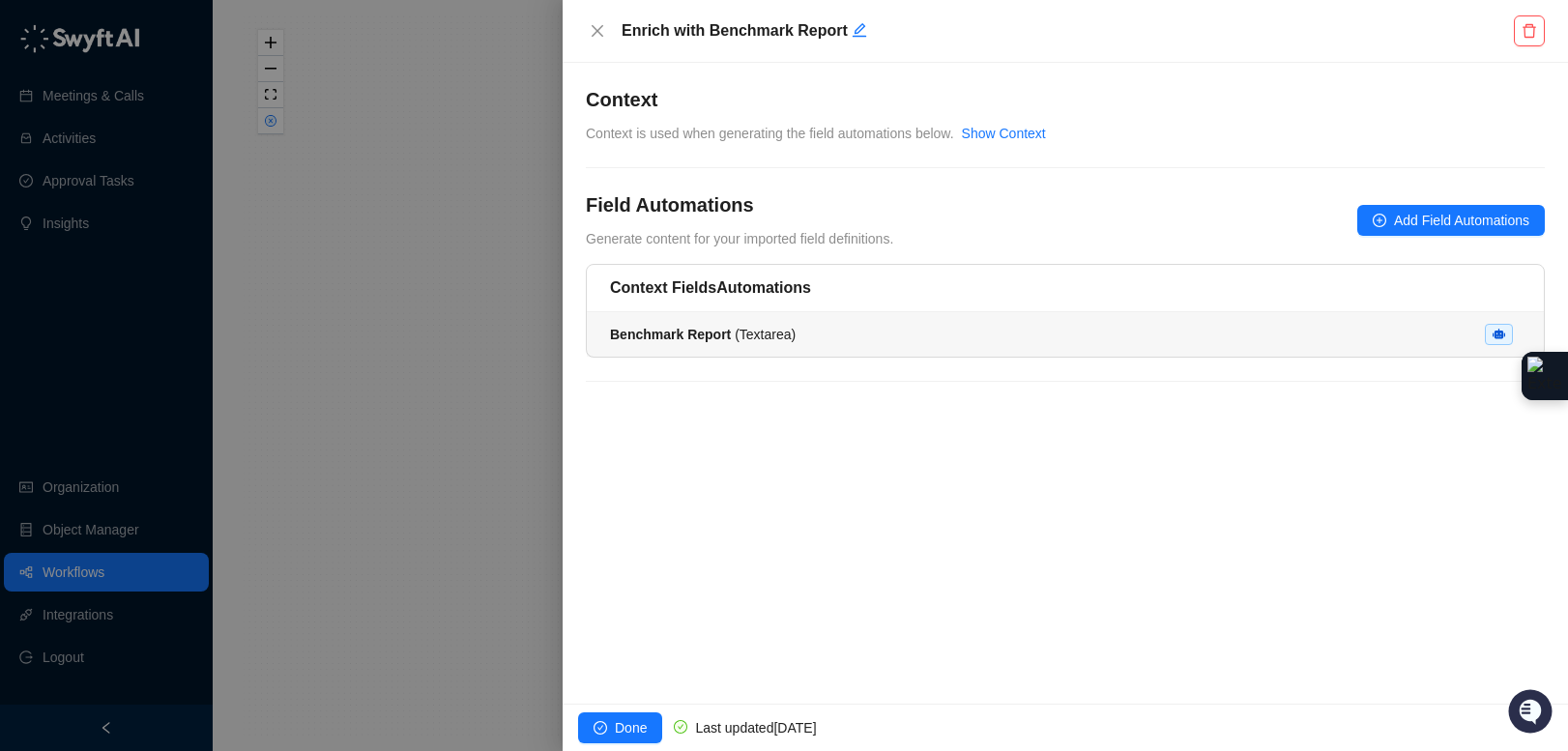
click at [811, 330] on div "Benchmark Report ( Textarea )" at bounding box center [1066, 334] width 911 height 21
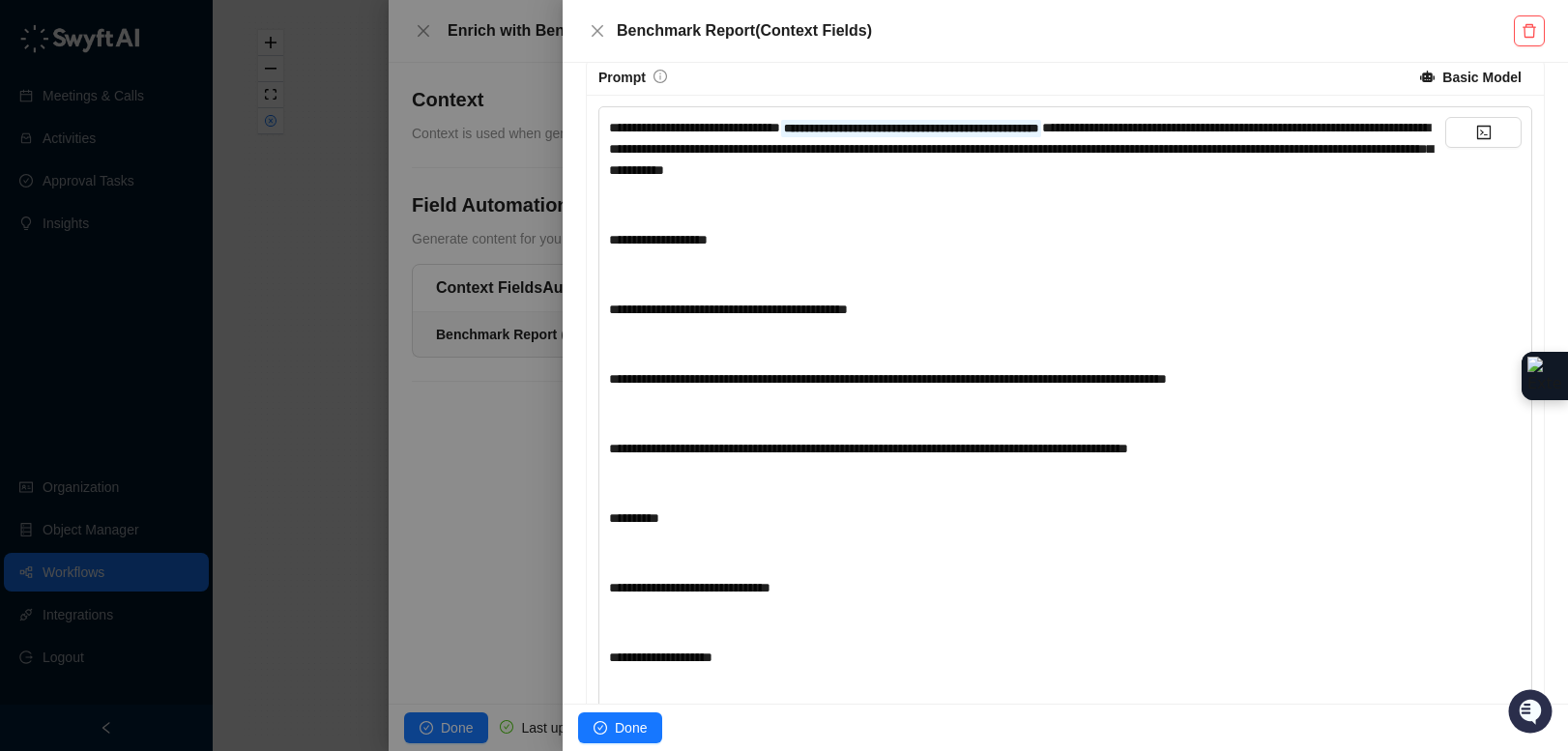
scroll to position [386, 0]
